Goal: Check status: Check status

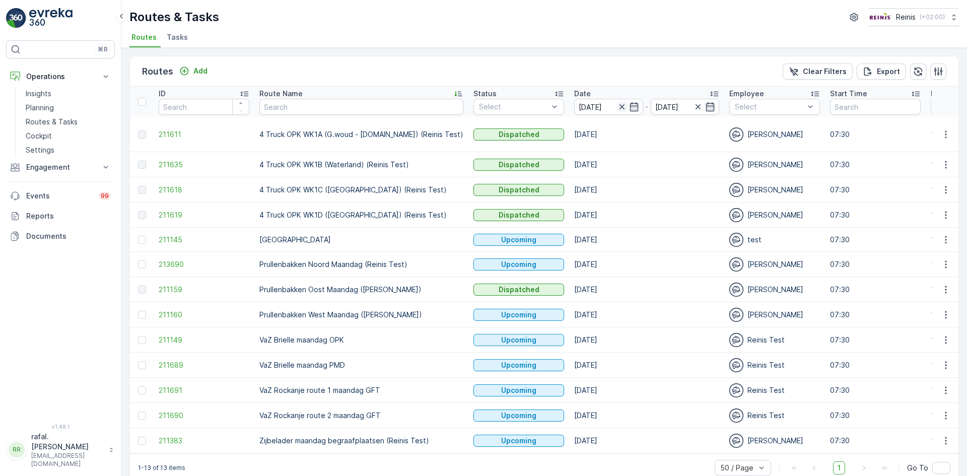
click at [617, 110] on icon "button" at bounding box center [622, 107] width 10 height 10
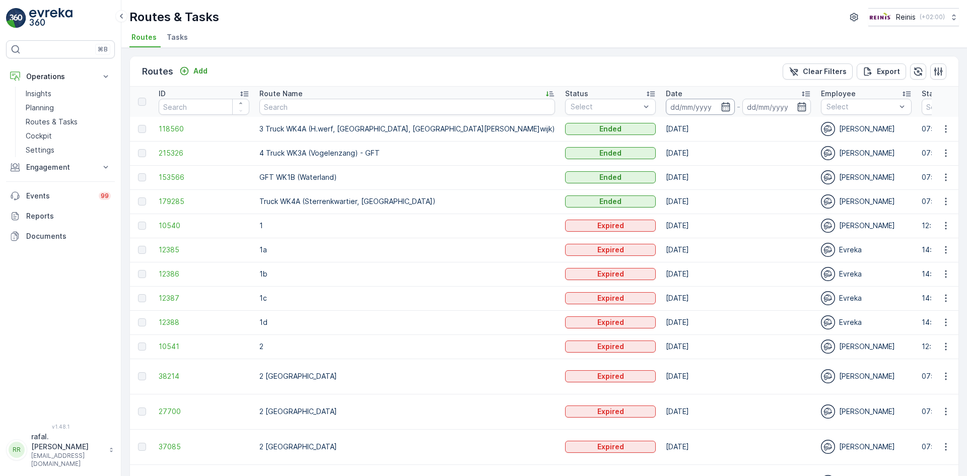
click at [666, 107] on input at bounding box center [700, 107] width 69 height 16
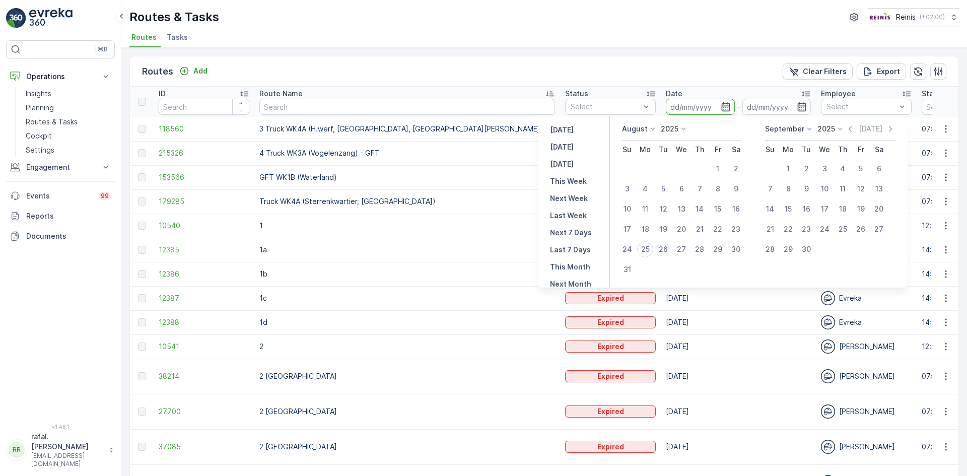
click at [664, 249] on div "26" at bounding box center [663, 249] width 16 height 16
type input "[DATE]"
click at [664, 249] on div "26" at bounding box center [663, 249] width 16 height 16
type input "[DATE]"
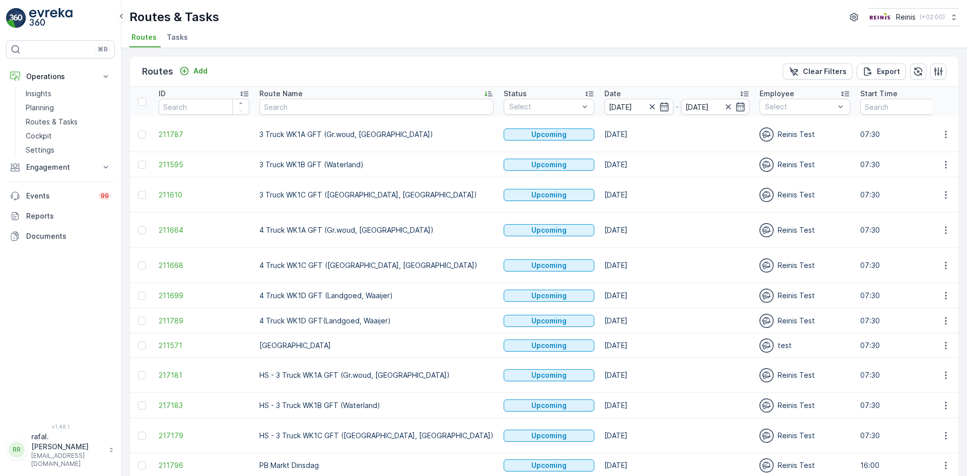
click at [484, 91] on icon at bounding box center [489, 94] width 10 height 10
